Goal: Task Accomplishment & Management: Manage account settings

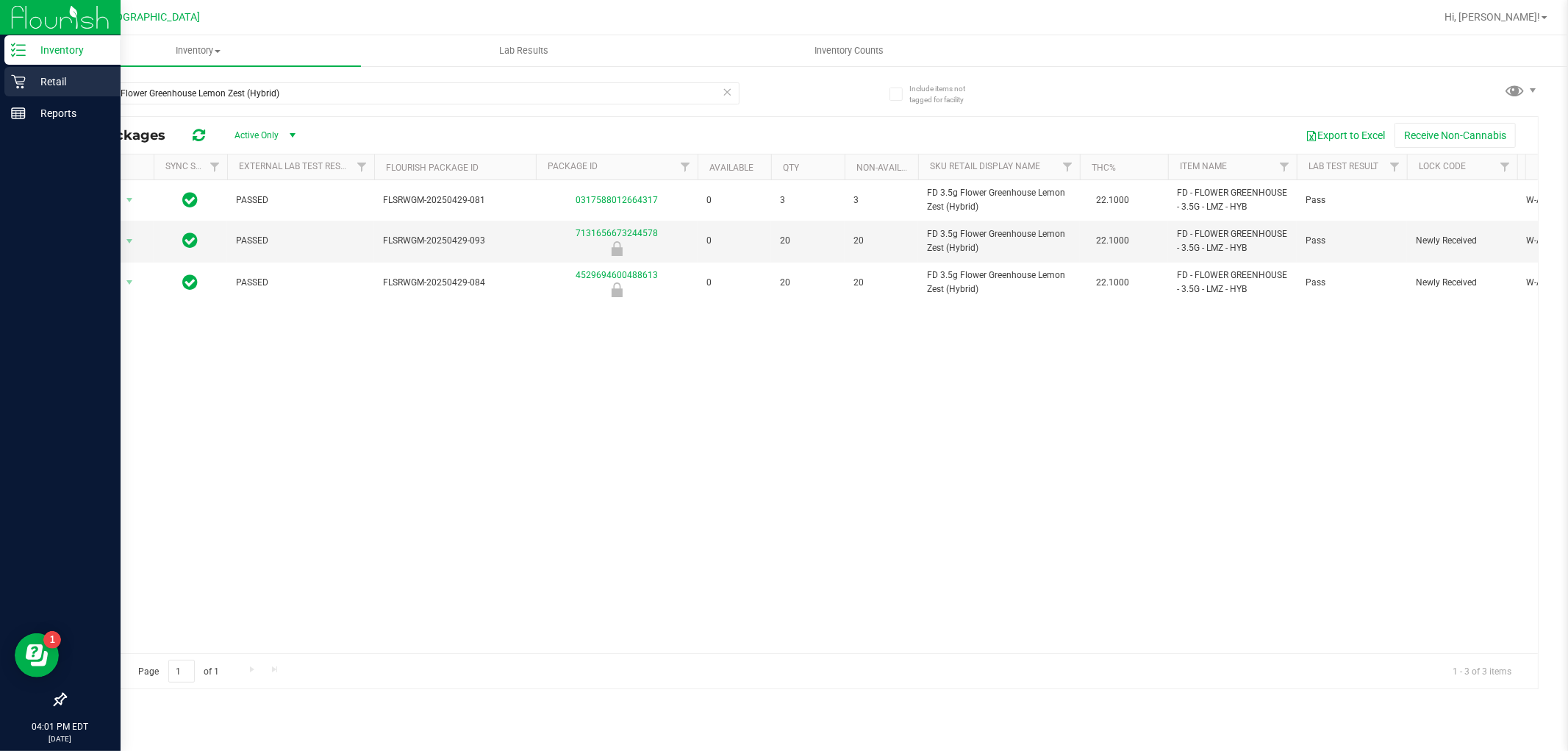
click at [16, 85] on icon at bounding box center [18, 82] width 15 height 15
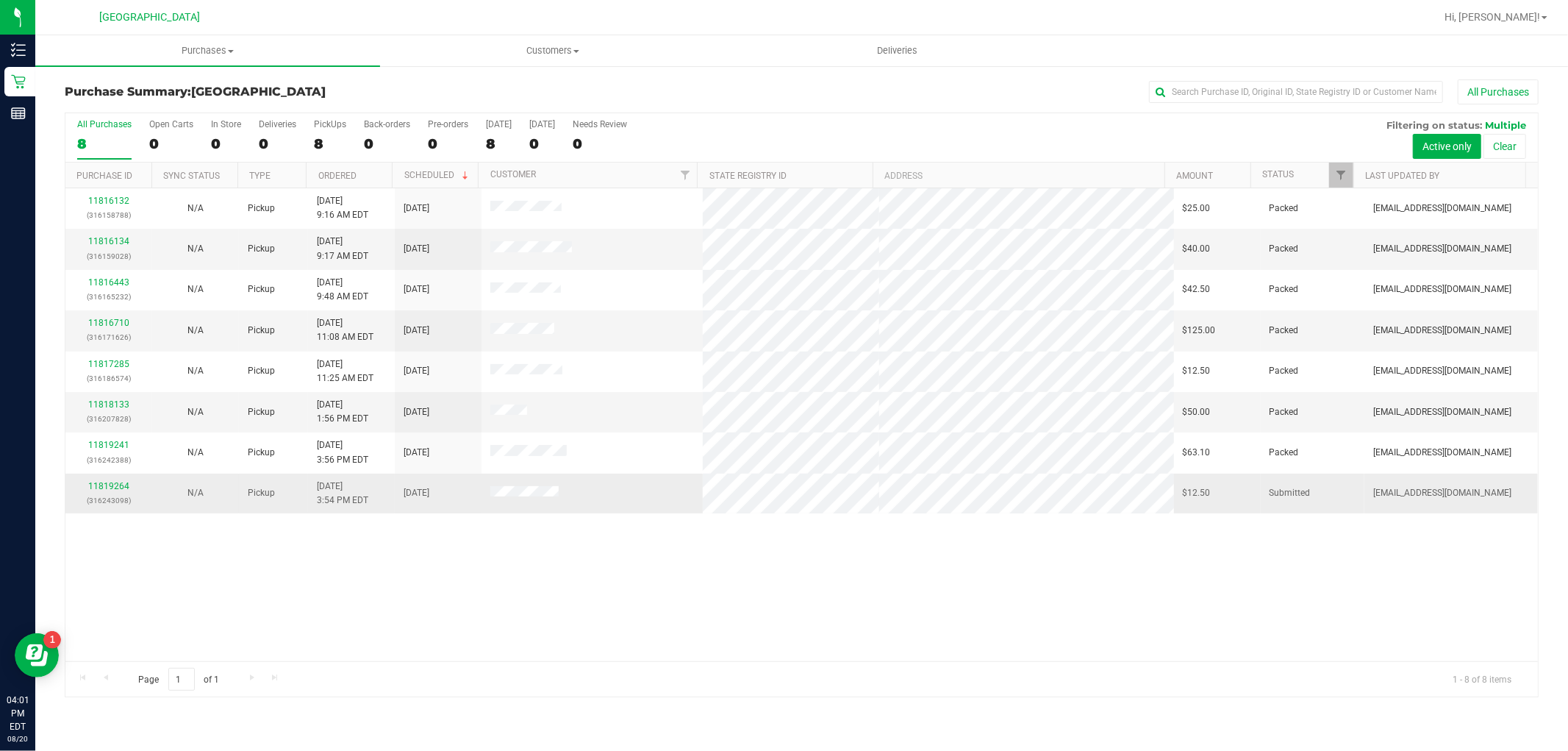
click at [135, 485] on div "11819264 (316243098)" at bounding box center [108, 494] width 69 height 28
click at [128, 485] on div "11819264 (316243098)" at bounding box center [108, 494] width 69 height 28
click at [122, 484] on link "11819264" at bounding box center [108, 486] width 41 height 10
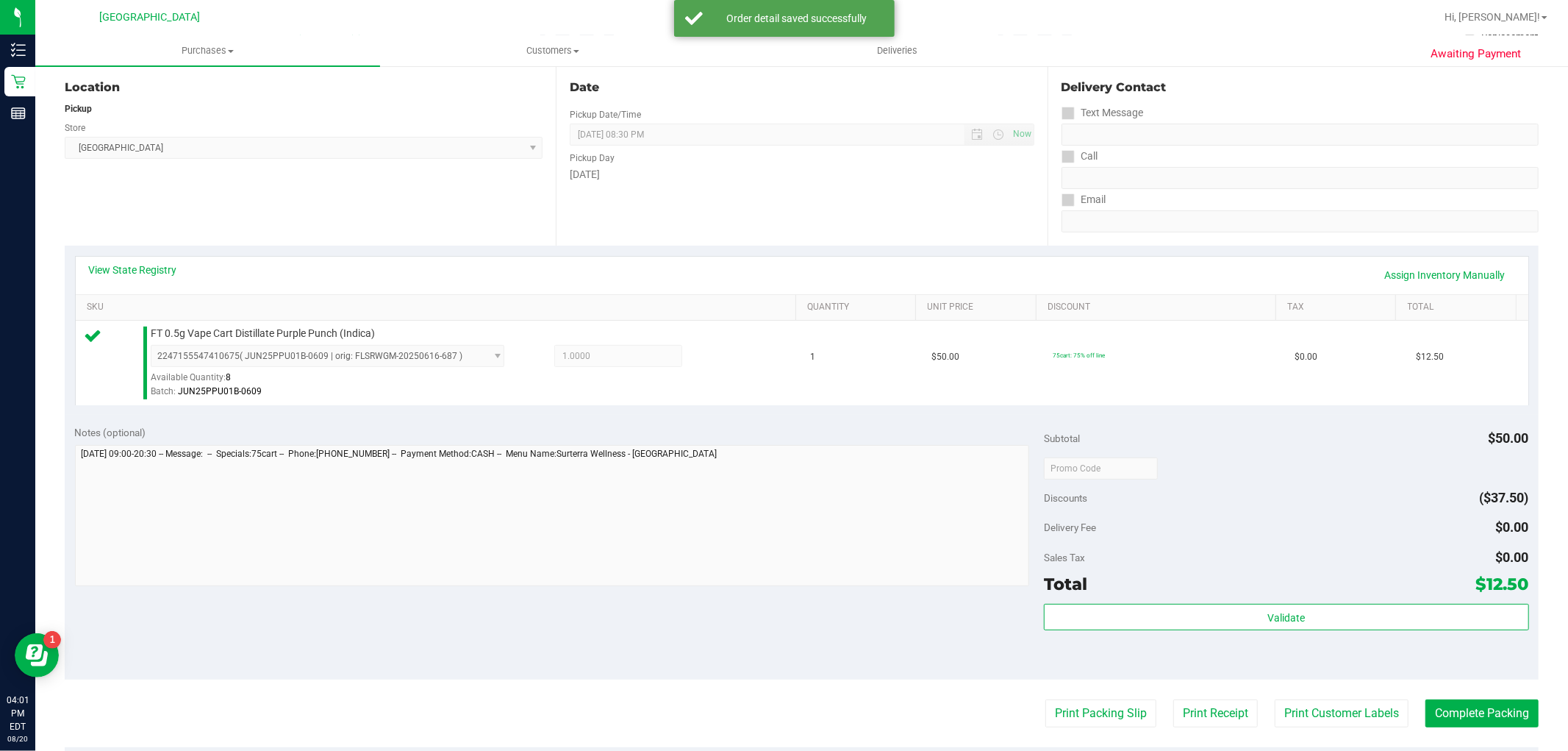
scroll to position [245, 0]
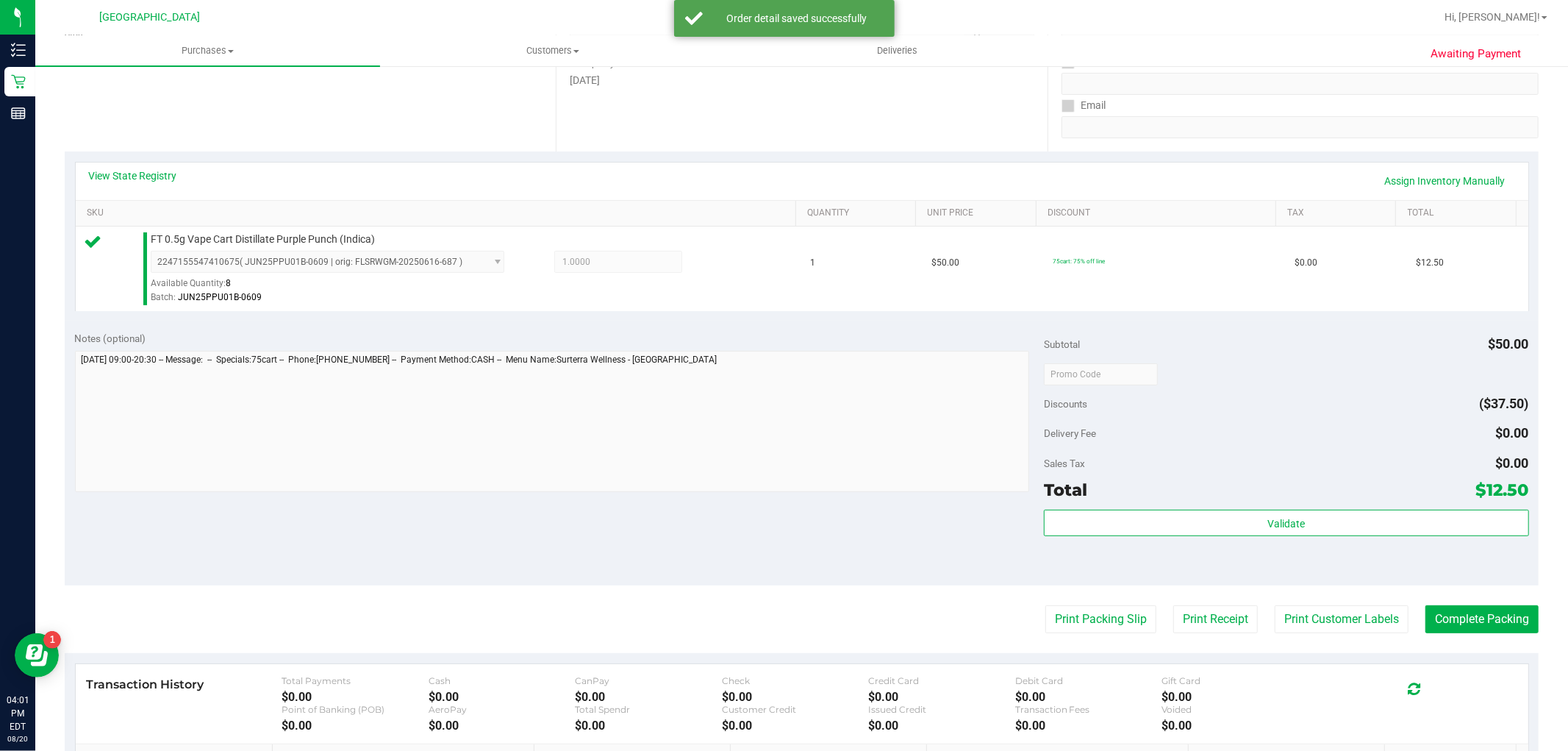
click at [1392, 537] on div "Validate" at bounding box center [1287, 524] width 484 height 28
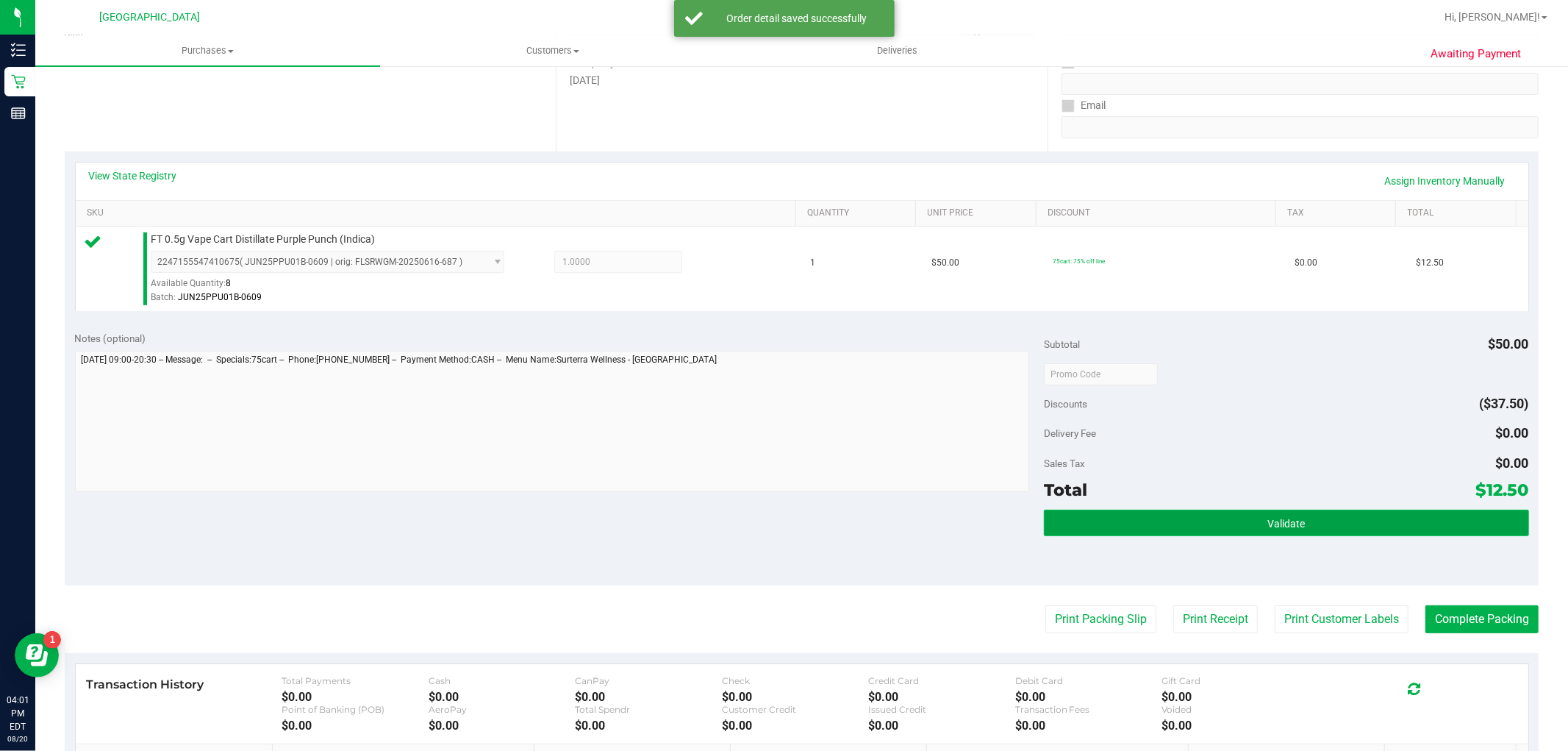
click at [1392, 522] on button "Validate" at bounding box center [1287, 523] width 484 height 27
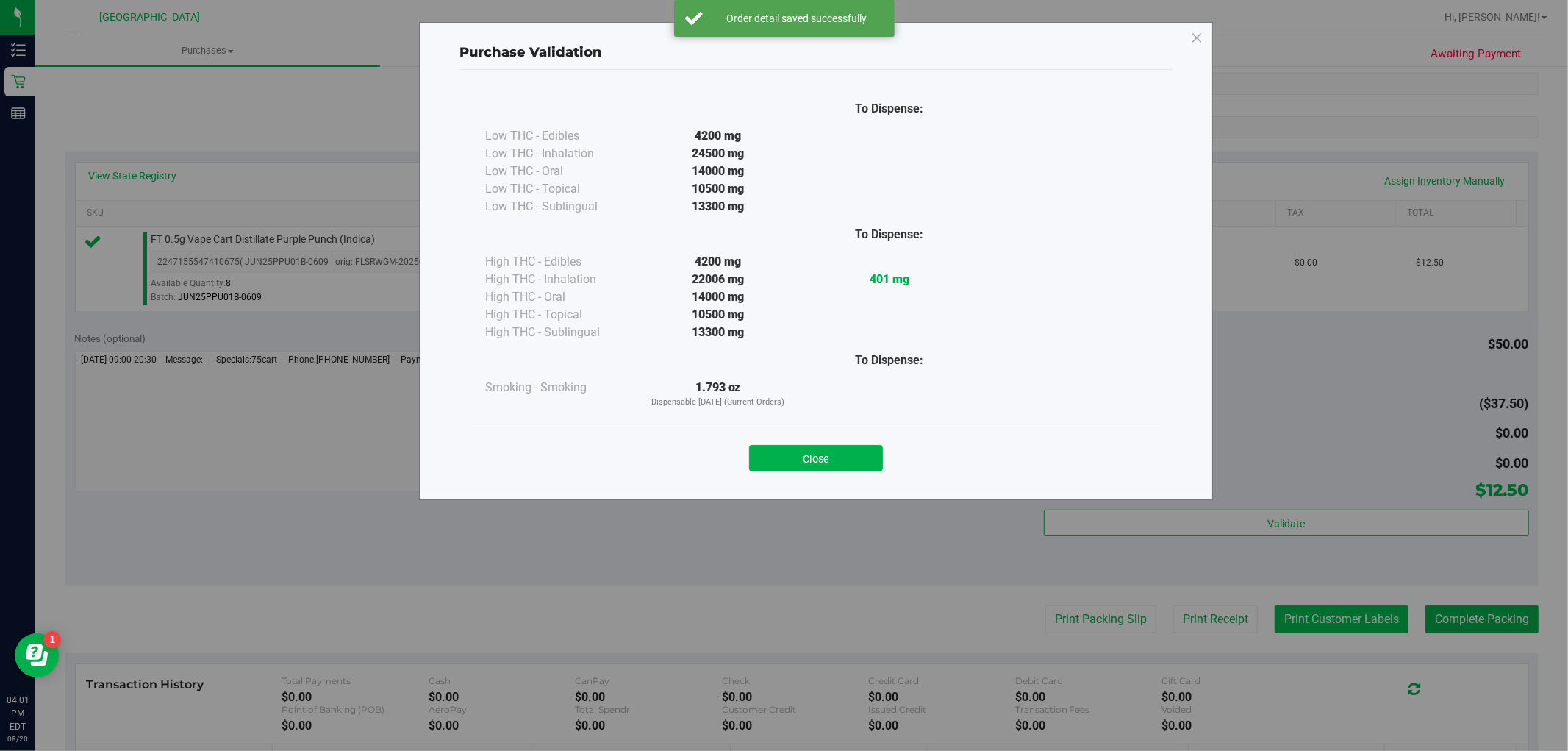
click at [1334, 614] on div "Purchase Validation To Dispense: Low THC - Edibles 4200 mg" at bounding box center [790, 376] width 1580 height 751
click at [876, 458] on button "Close" at bounding box center [816, 459] width 134 height 27
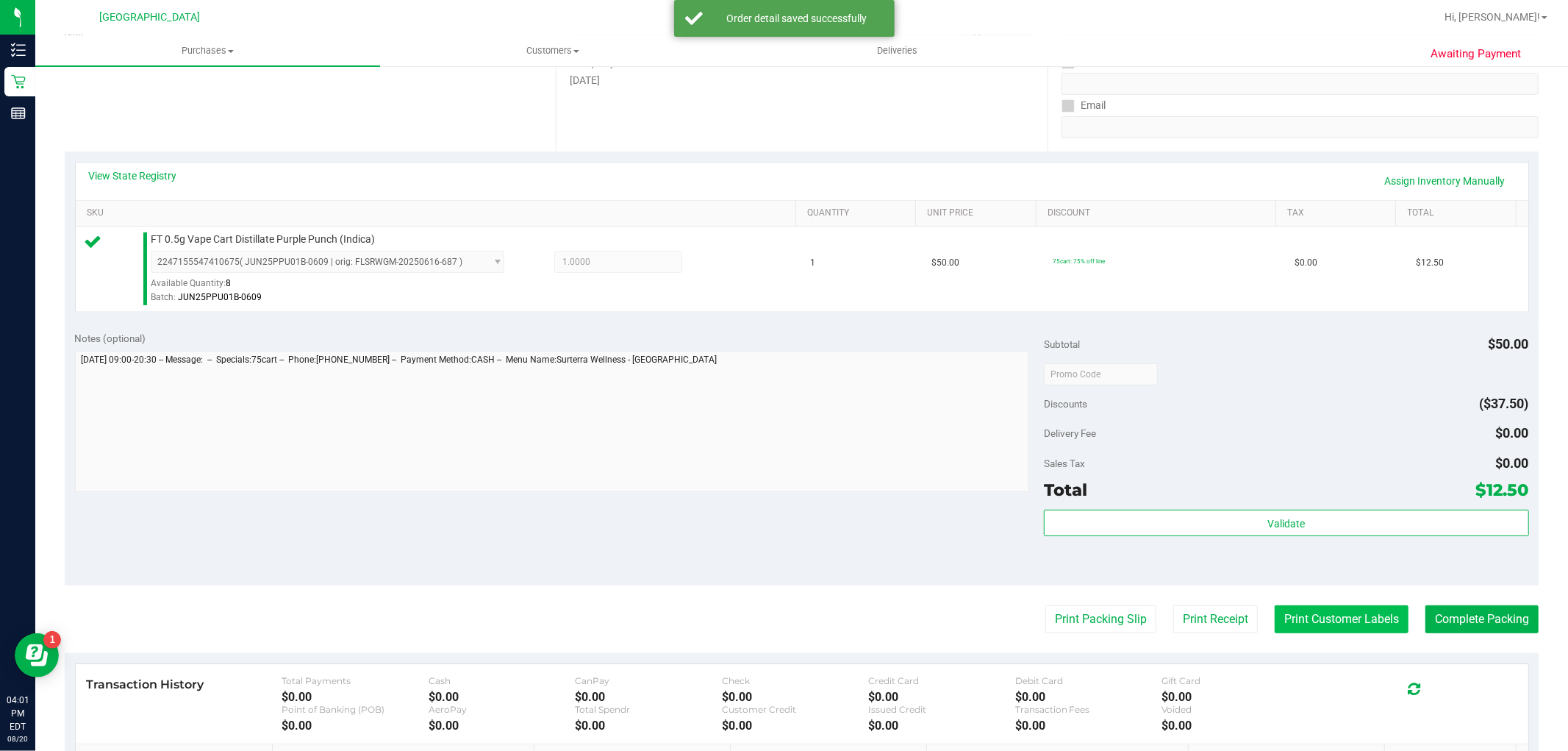
click at [1312, 622] on button "Print Customer Labels" at bounding box center [1342, 619] width 134 height 28
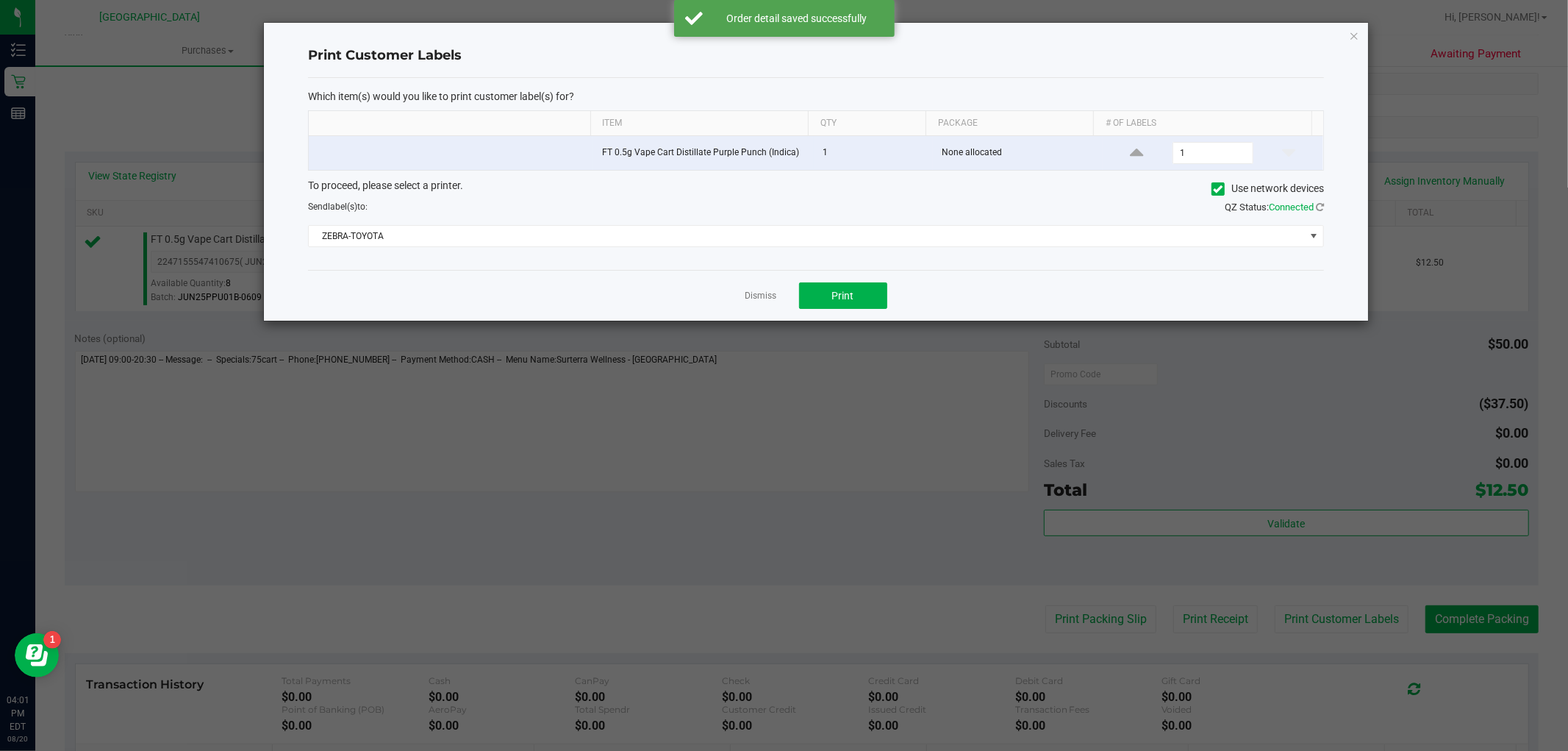
click at [844, 282] on div "Dismiss Print" at bounding box center [816, 295] width 1016 height 51
click at [839, 292] on span "Print" at bounding box center [843, 296] width 22 height 12
click at [777, 290] on div "Dismiss Print" at bounding box center [816, 295] width 1016 height 51
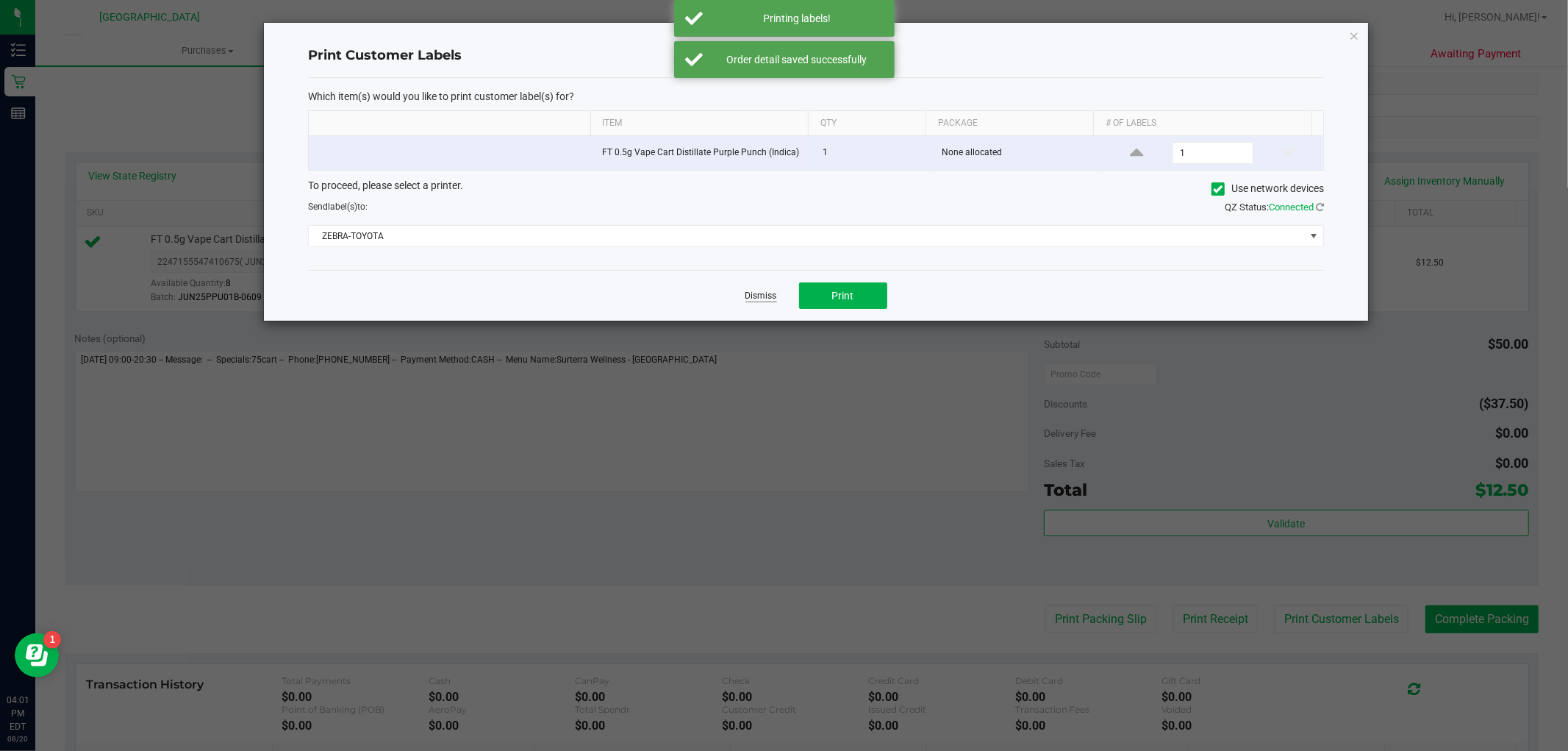
click at [760, 290] on link "Dismiss" at bounding box center [762, 296] width 32 height 12
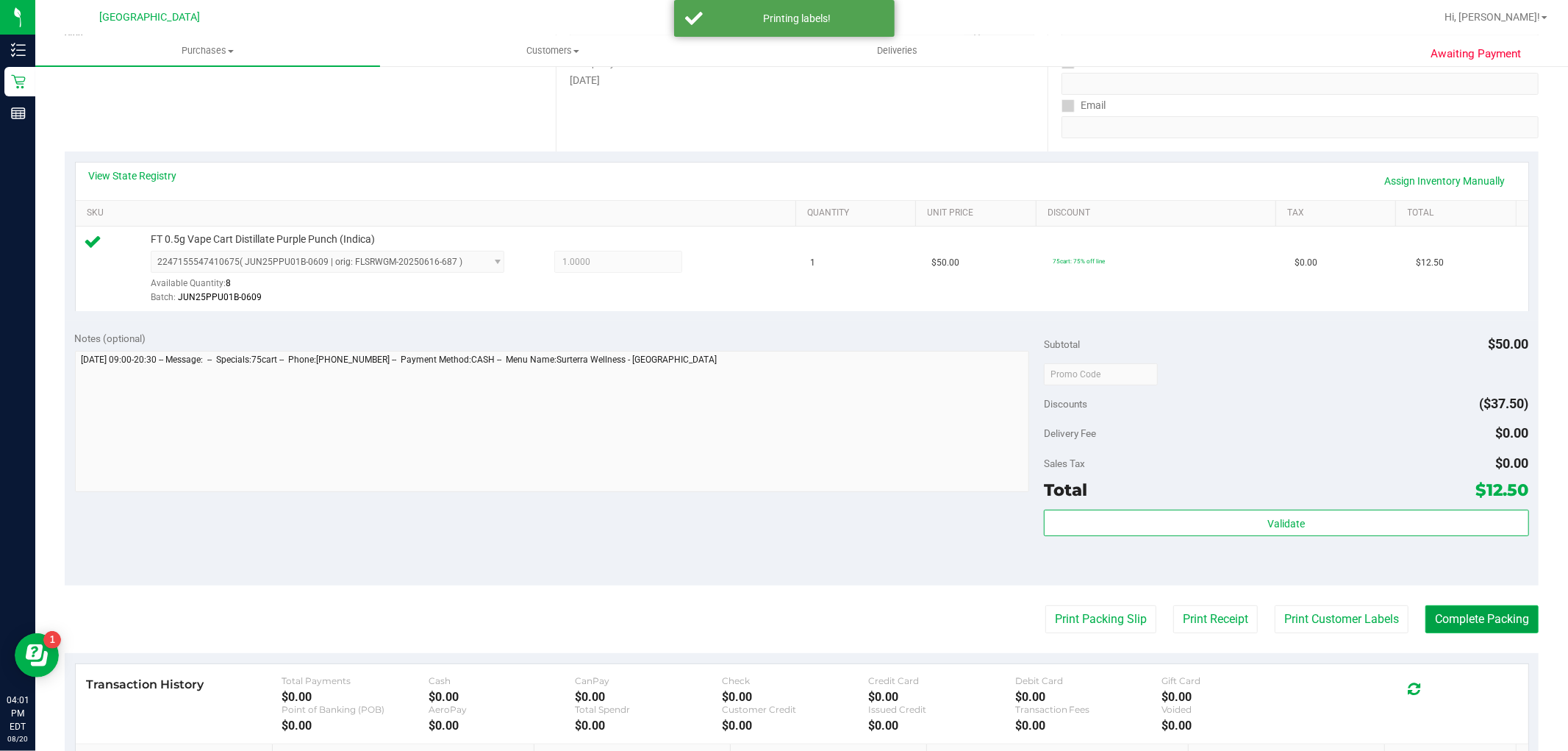
click at [1459, 629] on button "Complete Packing" at bounding box center [1482, 619] width 113 height 28
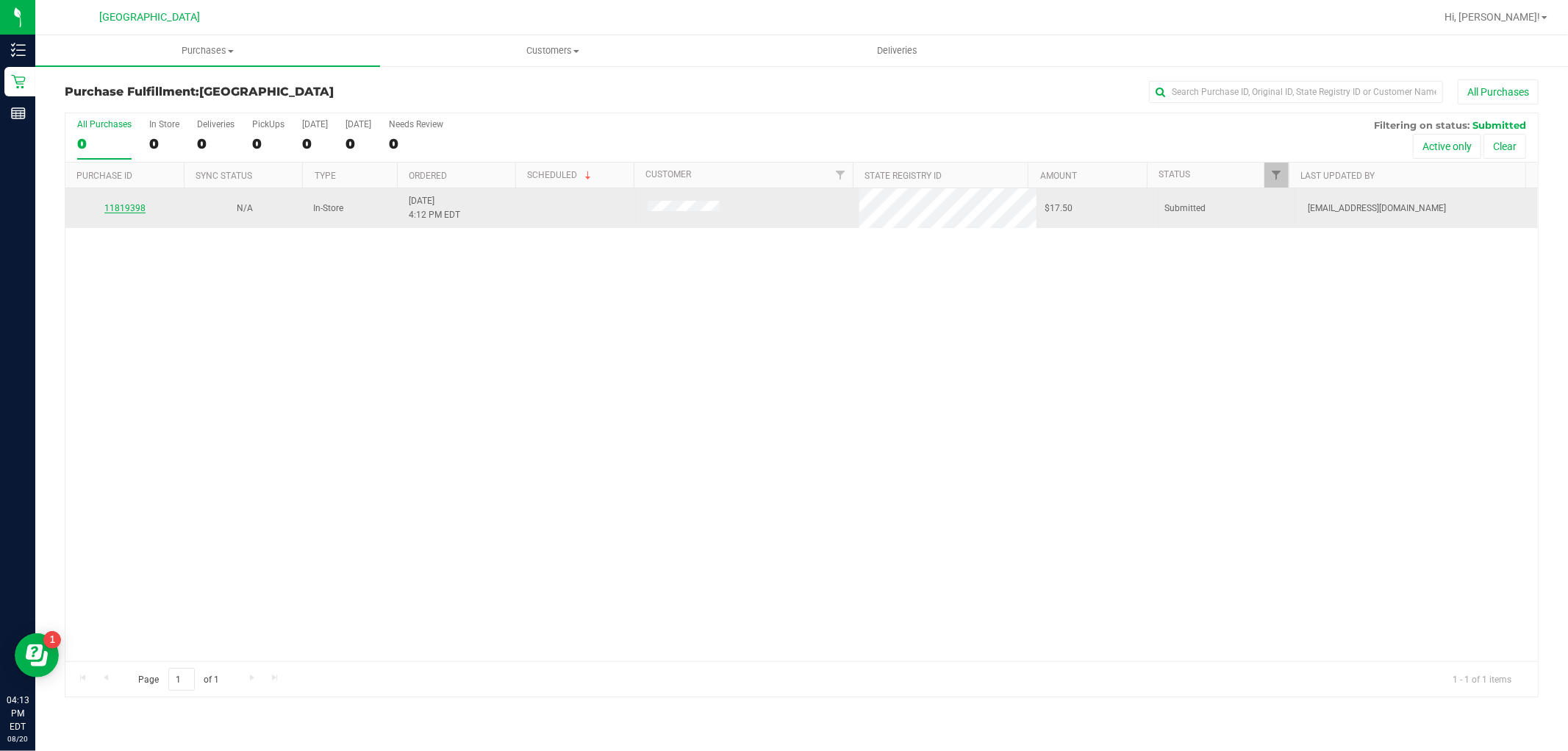
click at [140, 206] on link "11819398" at bounding box center [124, 208] width 41 height 10
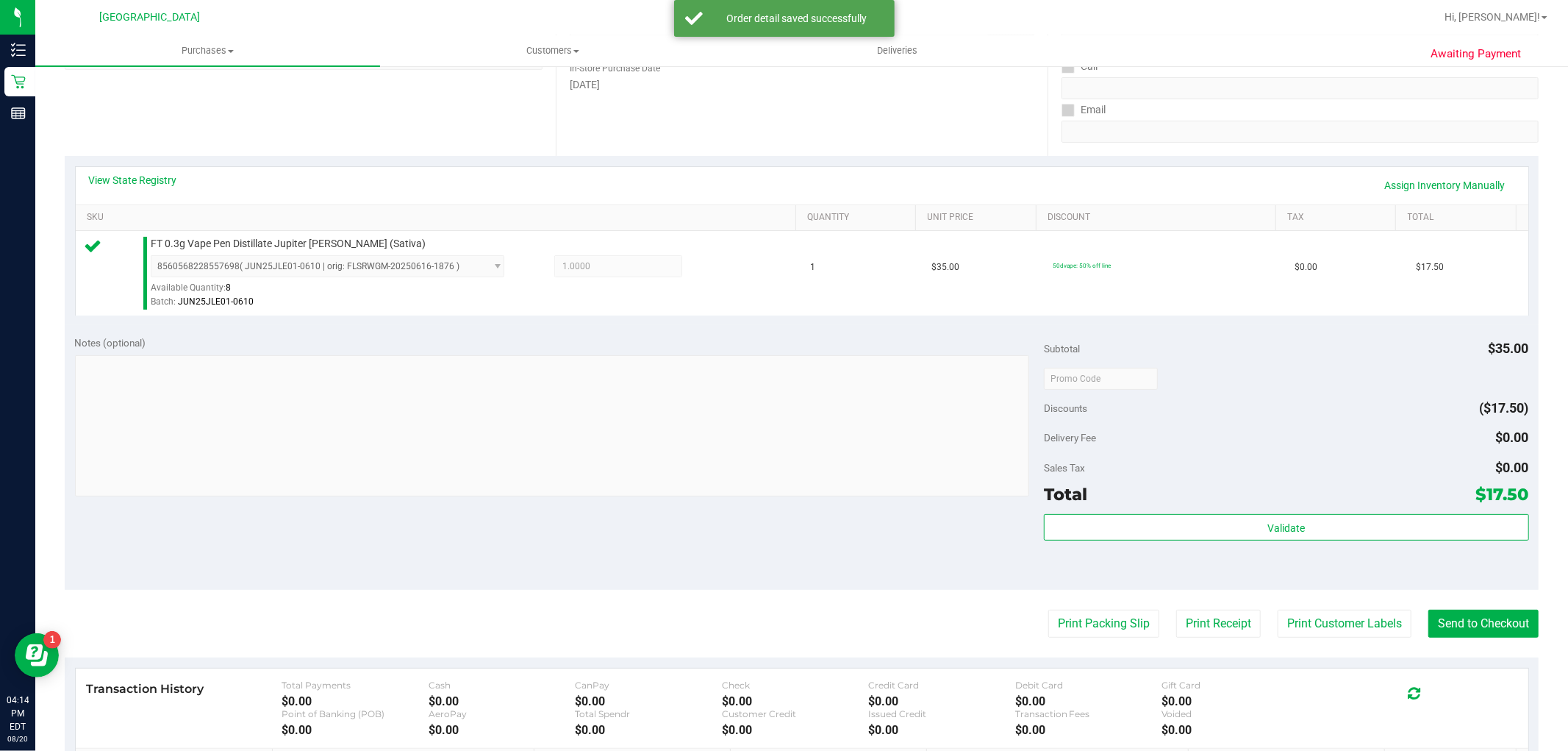
scroll to position [408, 0]
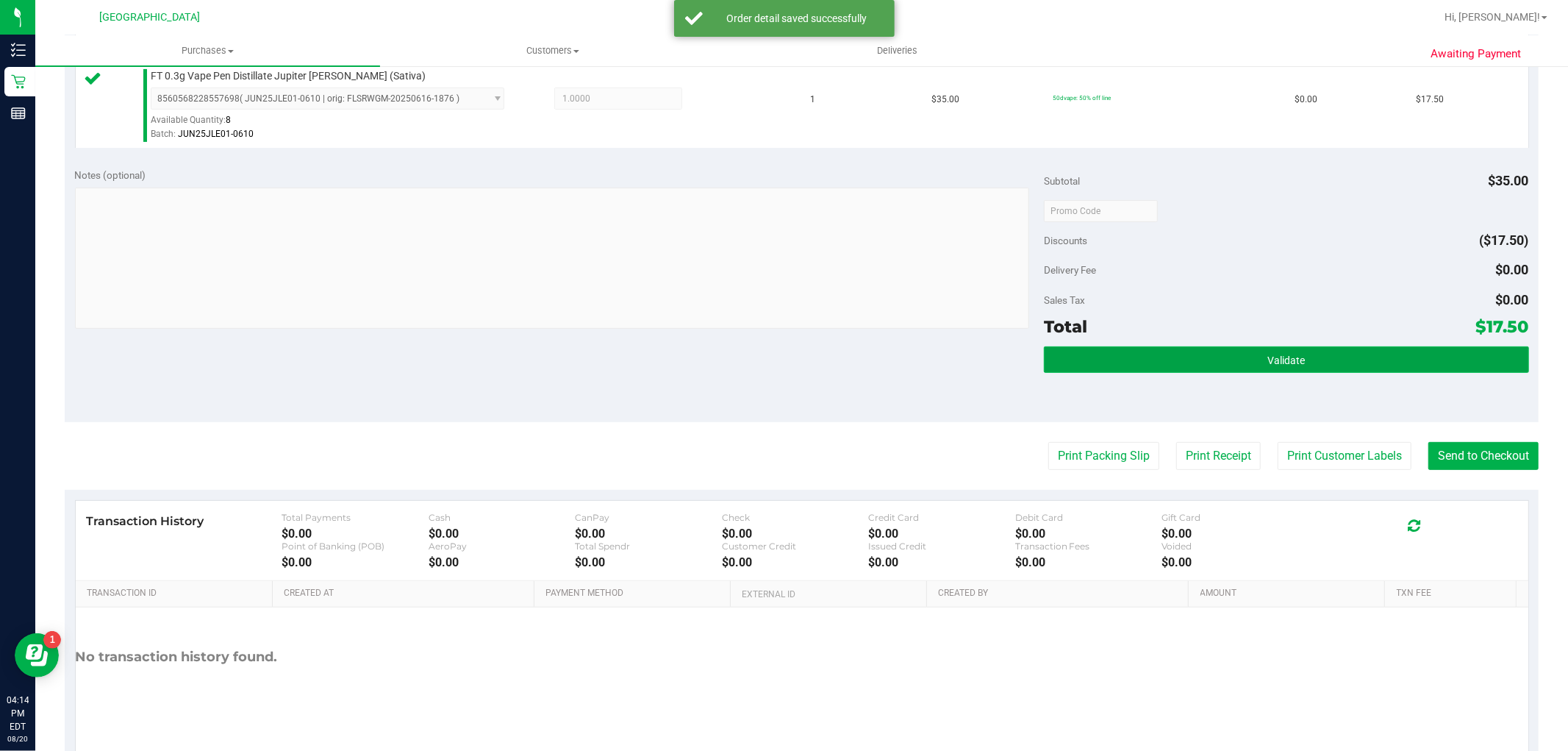
click at [1314, 359] on button "Validate" at bounding box center [1287, 360] width 484 height 27
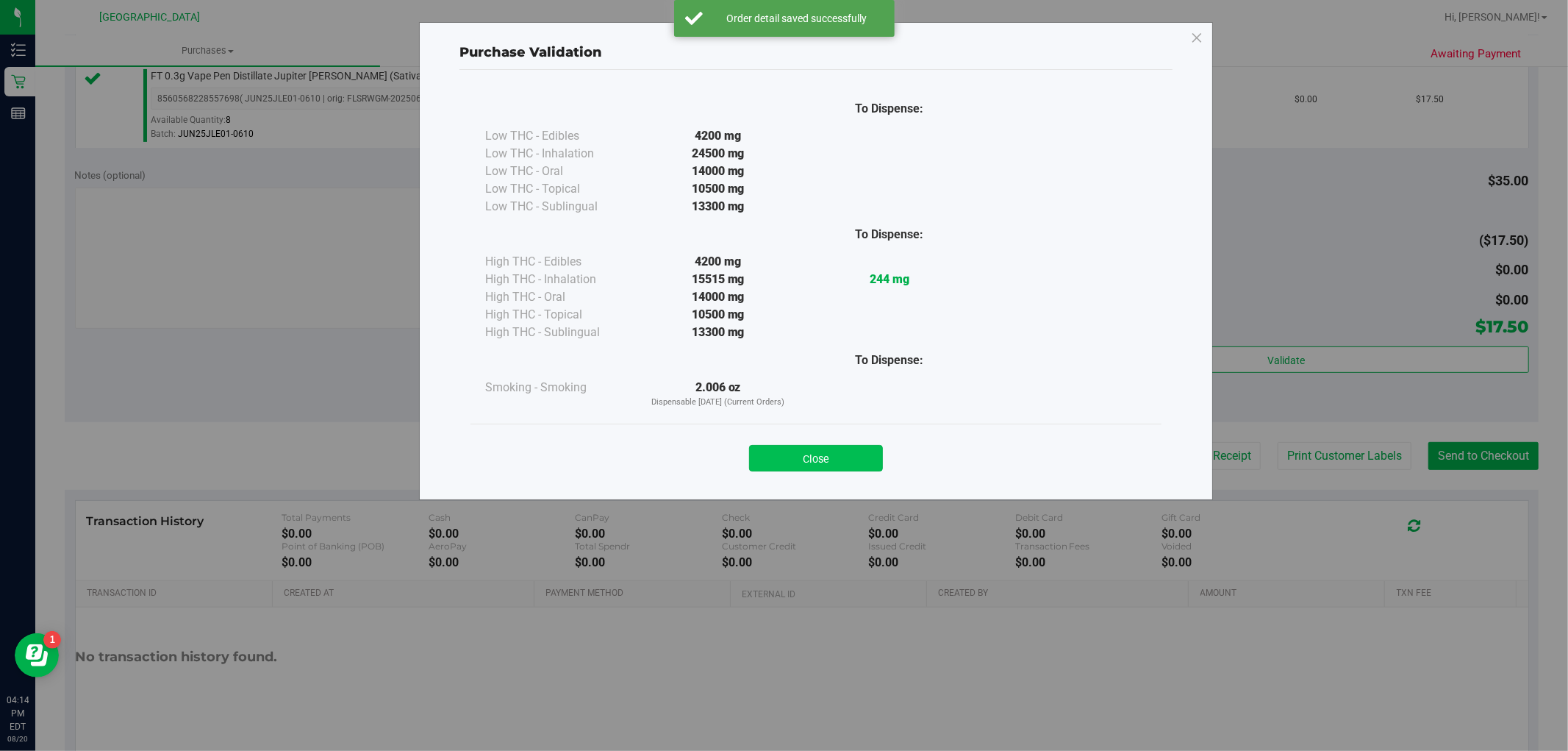
click at [806, 460] on button "Close" at bounding box center [816, 459] width 134 height 27
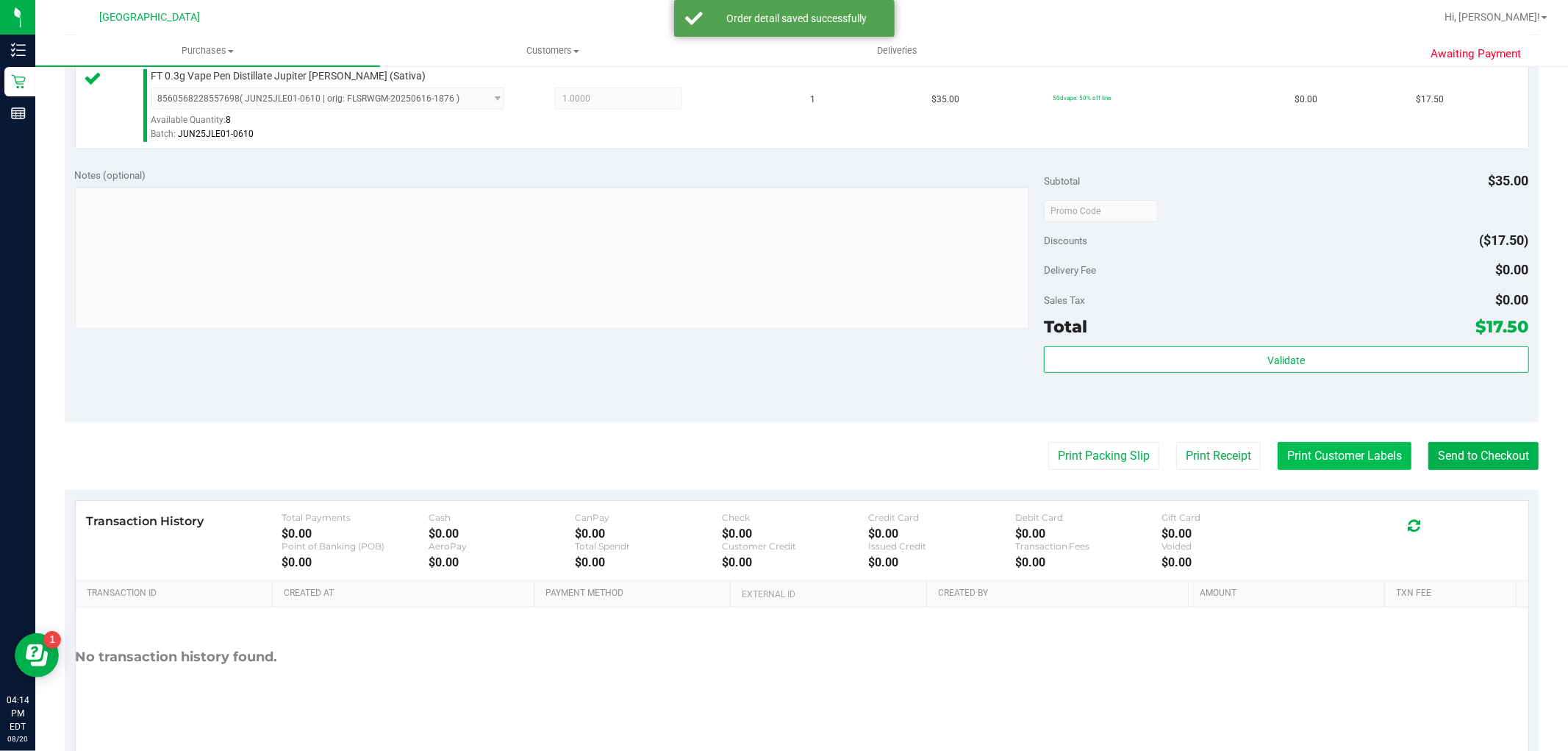
click at [1353, 451] on button "Print Customer Labels" at bounding box center [1344, 456] width 134 height 28
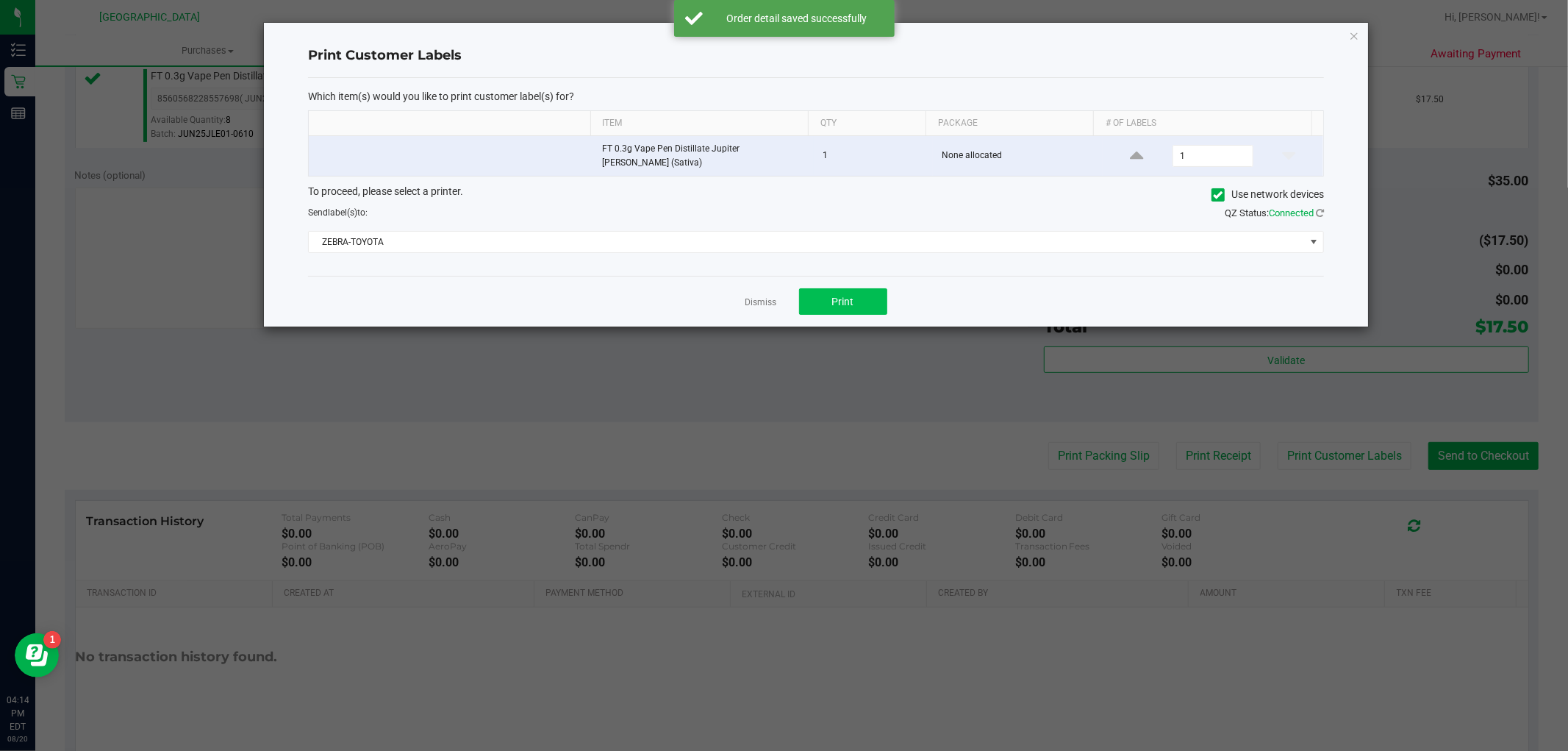
drag, startPoint x: 834, startPoint y: 258, endPoint x: 838, endPoint y: 290, distance: 32.2
click at [834, 257] on div "Which item(s) would you like to print customer label(s) for? Item Qty Package #…" at bounding box center [816, 177] width 1016 height 199
click at [839, 296] on span "Print" at bounding box center [843, 301] width 22 height 12
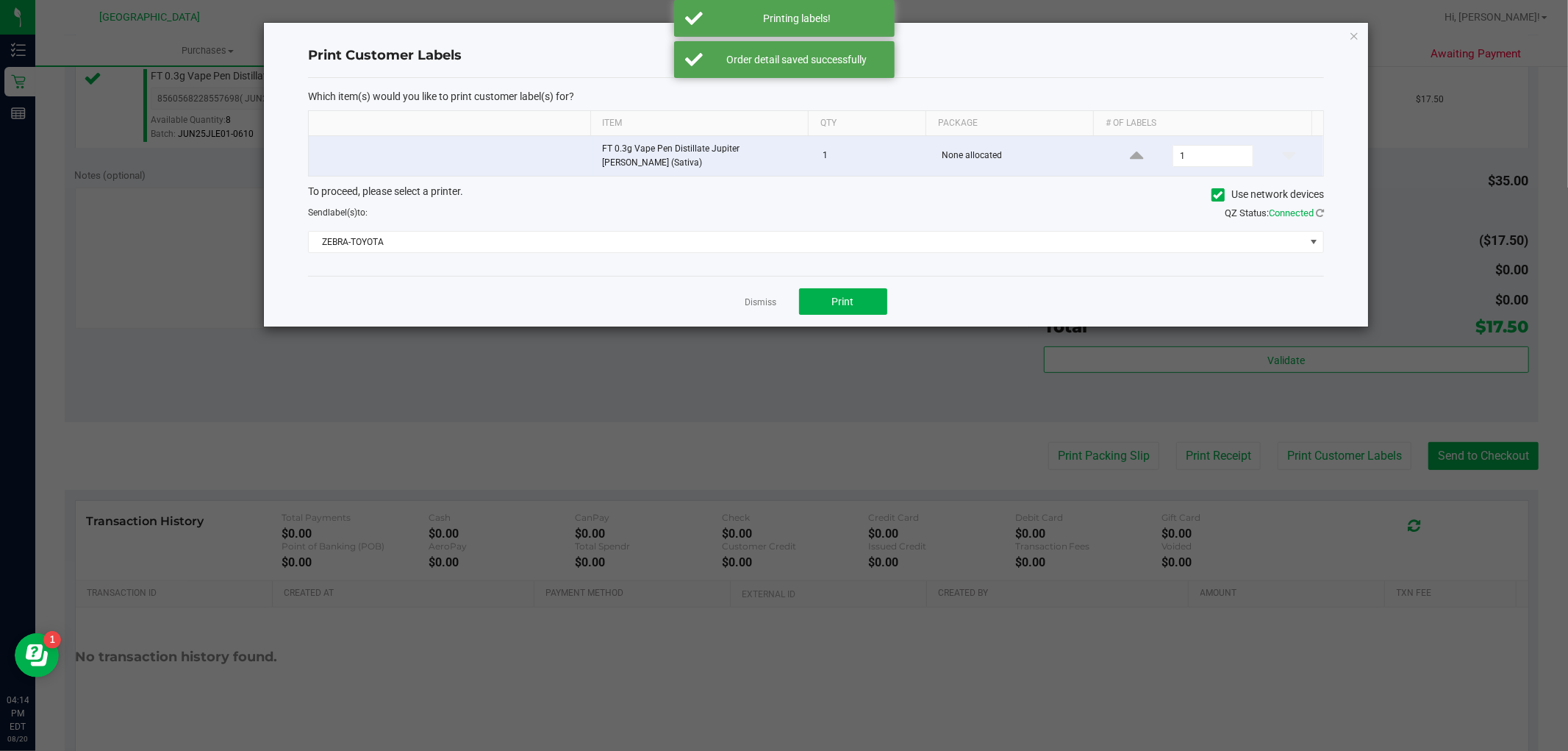
click at [775, 306] on div "Dismiss Print" at bounding box center [816, 301] width 1016 height 51
click at [767, 296] on link "Dismiss" at bounding box center [762, 302] width 32 height 12
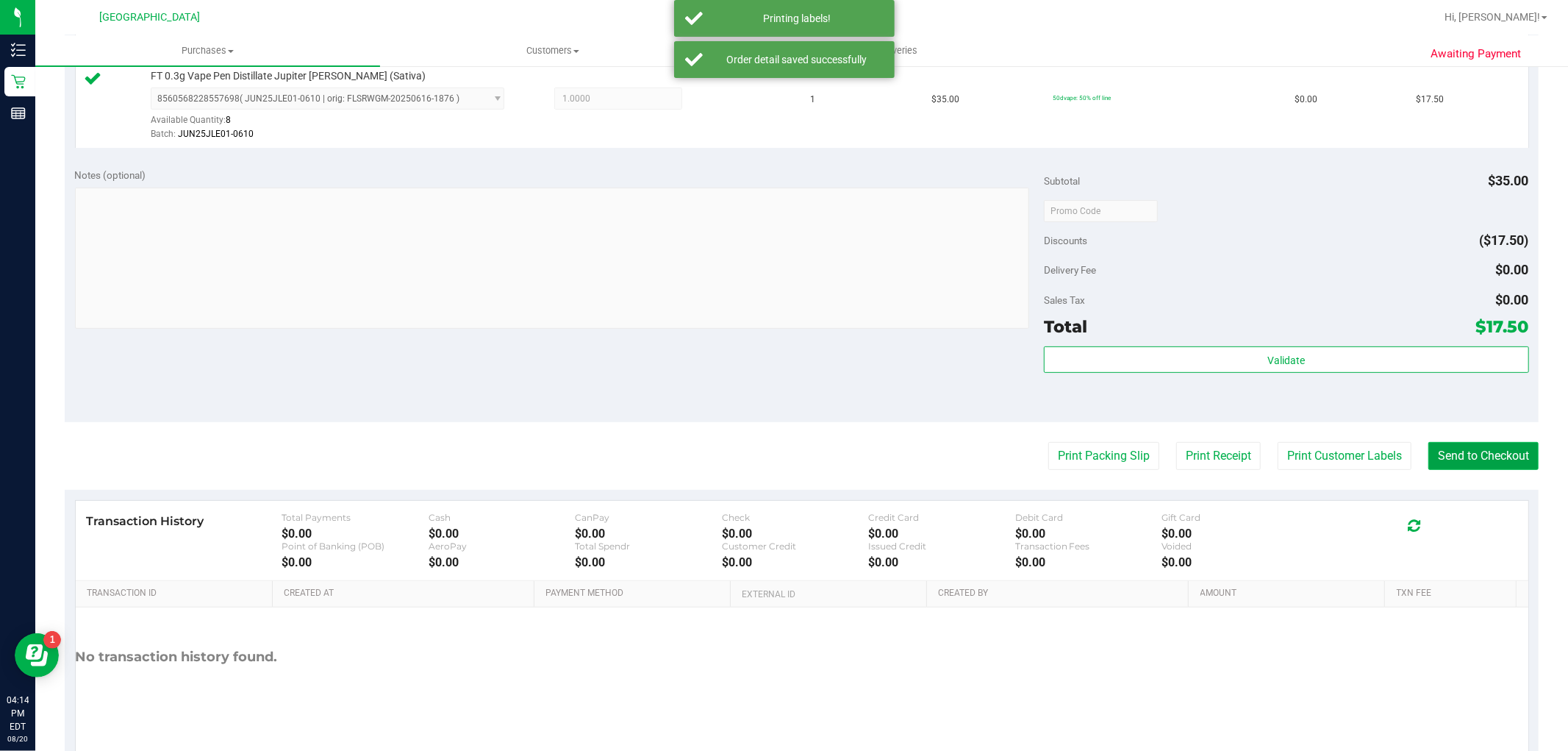
click at [1451, 457] on button "Send to Checkout" at bounding box center [1484, 456] width 111 height 28
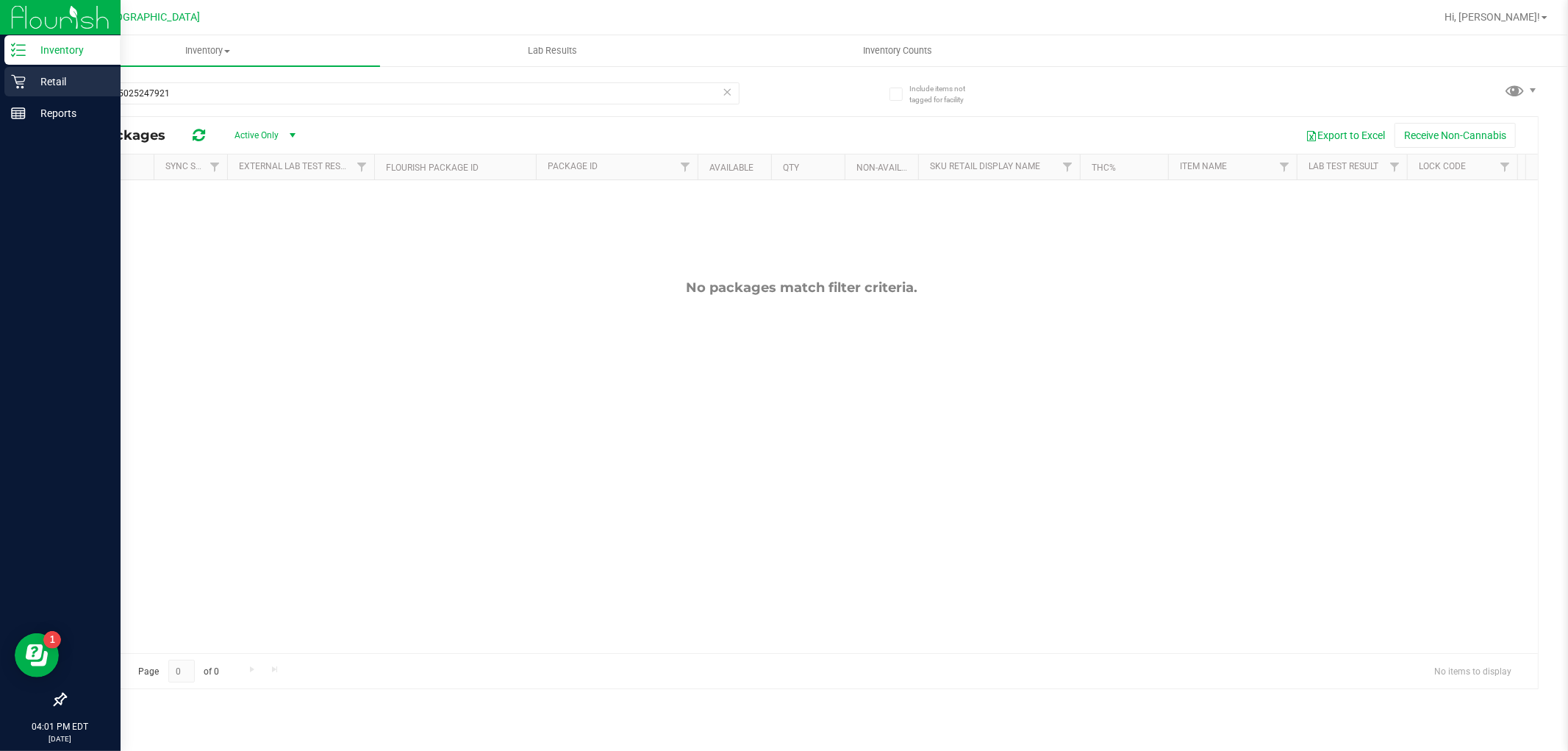
click at [13, 78] on icon at bounding box center [18, 82] width 15 height 15
